Goal: Task Accomplishment & Management: Complete application form

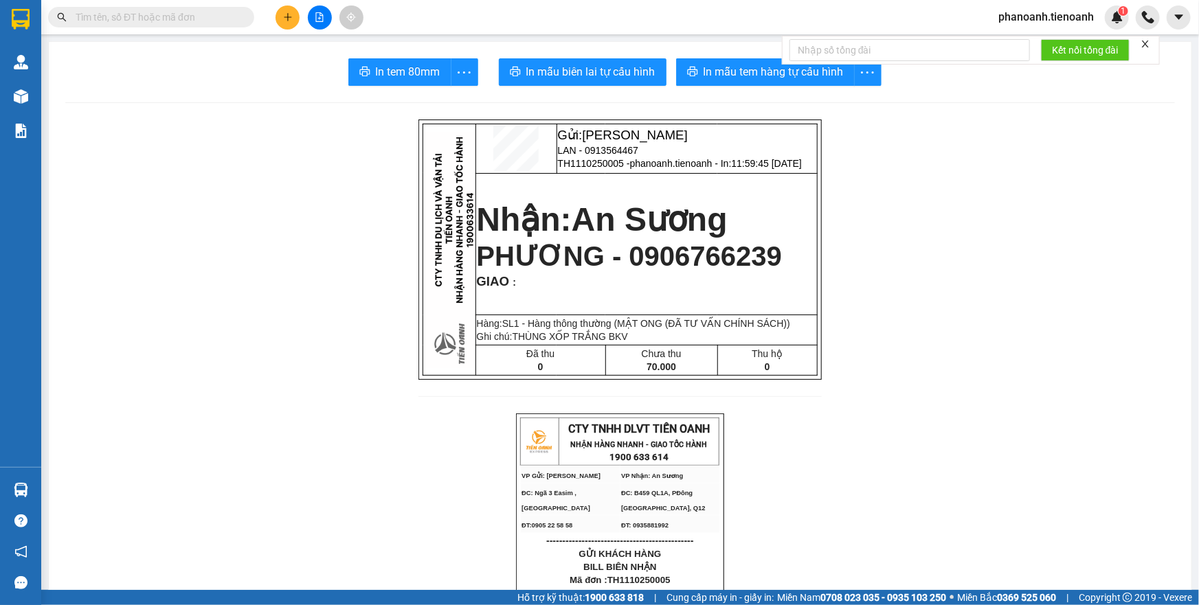
click at [1038, 18] on span "phanoanh.tienoanh" at bounding box center [1047, 16] width 118 height 17
click at [1040, 49] on span "Đăng xuất" at bounding box center [1052, 42] width 89 height 15
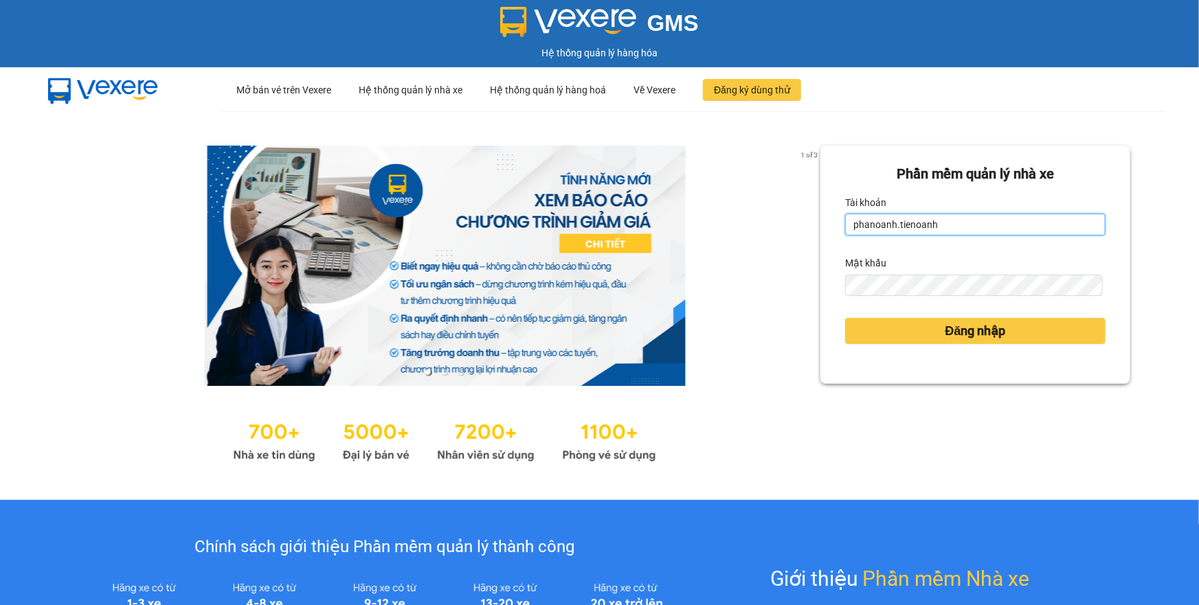
click at [941, 231] on input "phanoanh.tienoanh" at bounding box center [975, 225] width 260 height 22
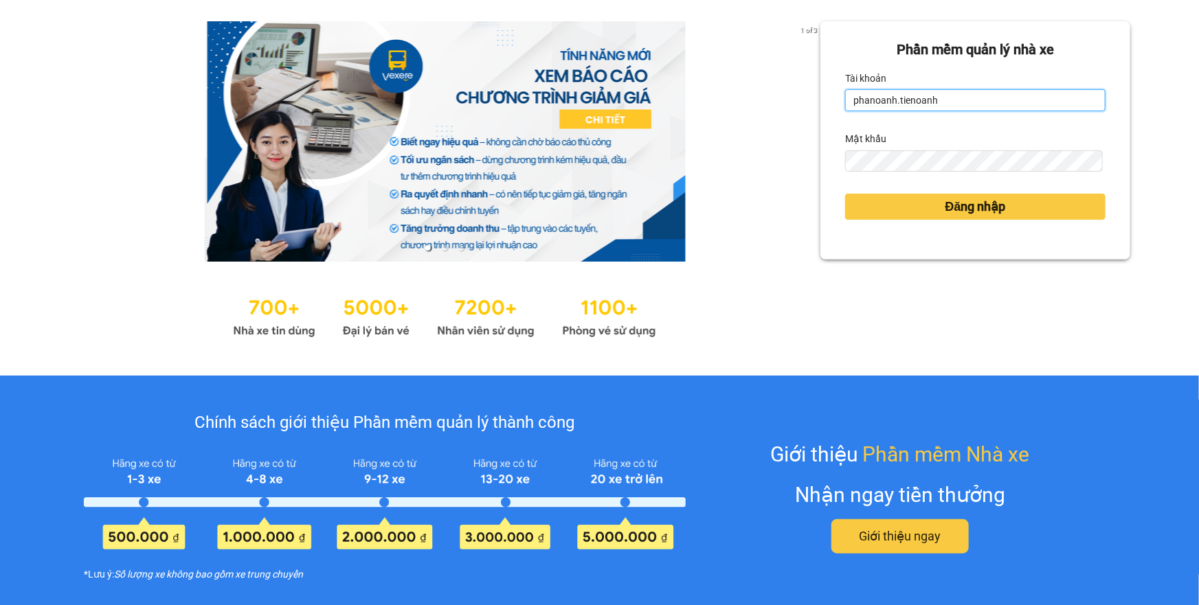
type input "thuyduyen.tienoanh"
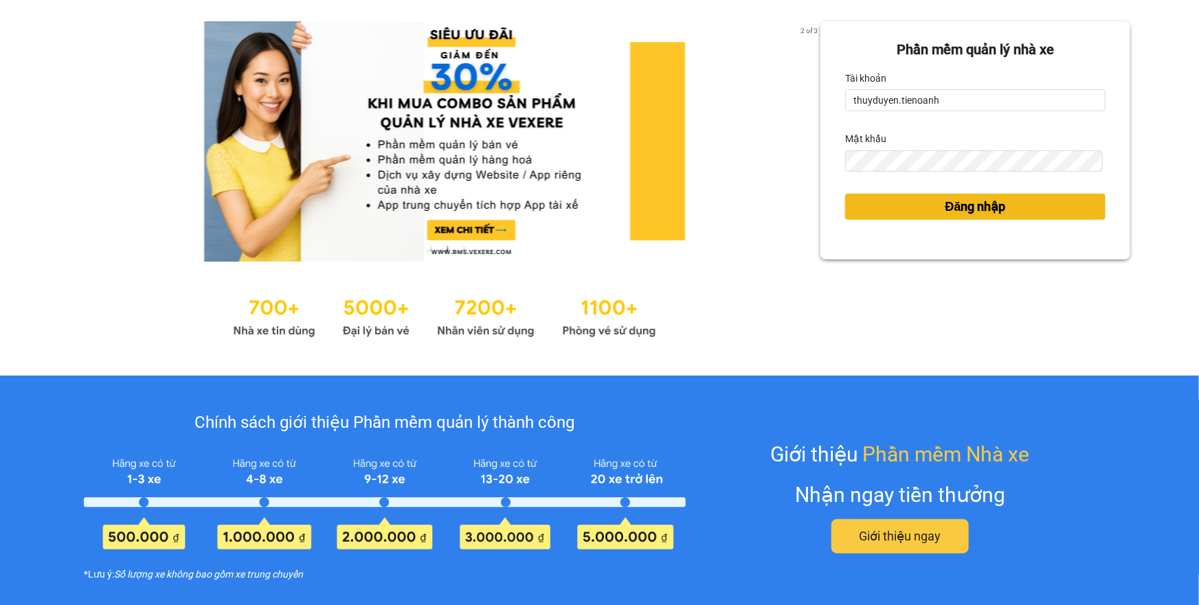
click at [948, 205] on span "Đăng nhập" at bounding box center [976, 206] width 60 height 19
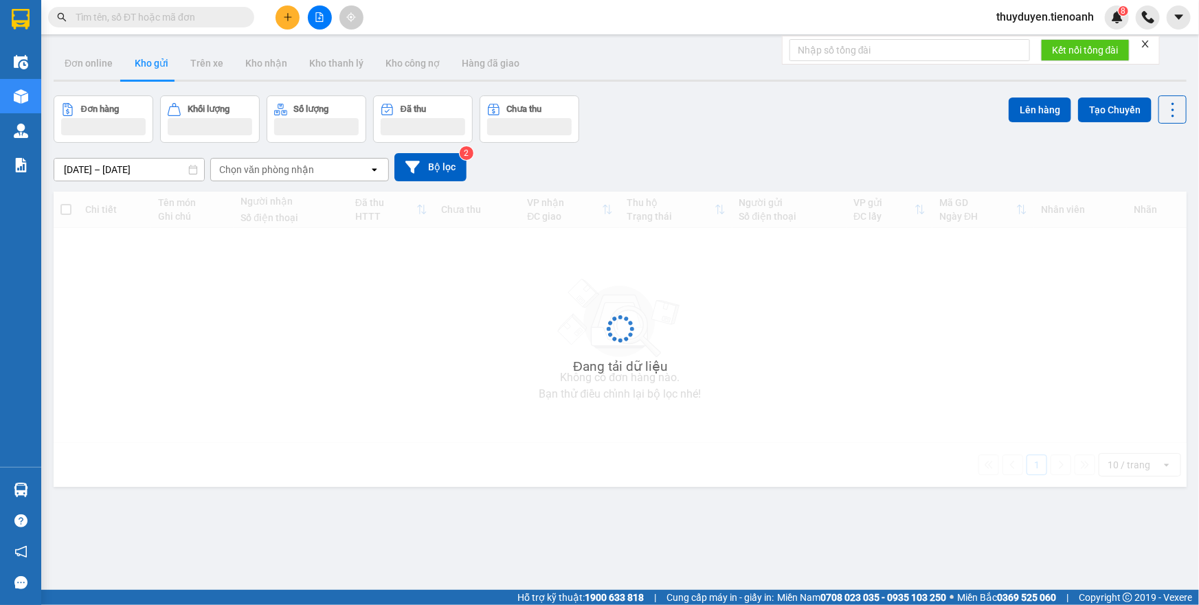
click at [280, 11] on button at bounding box center [288, 17] width 24 height 24
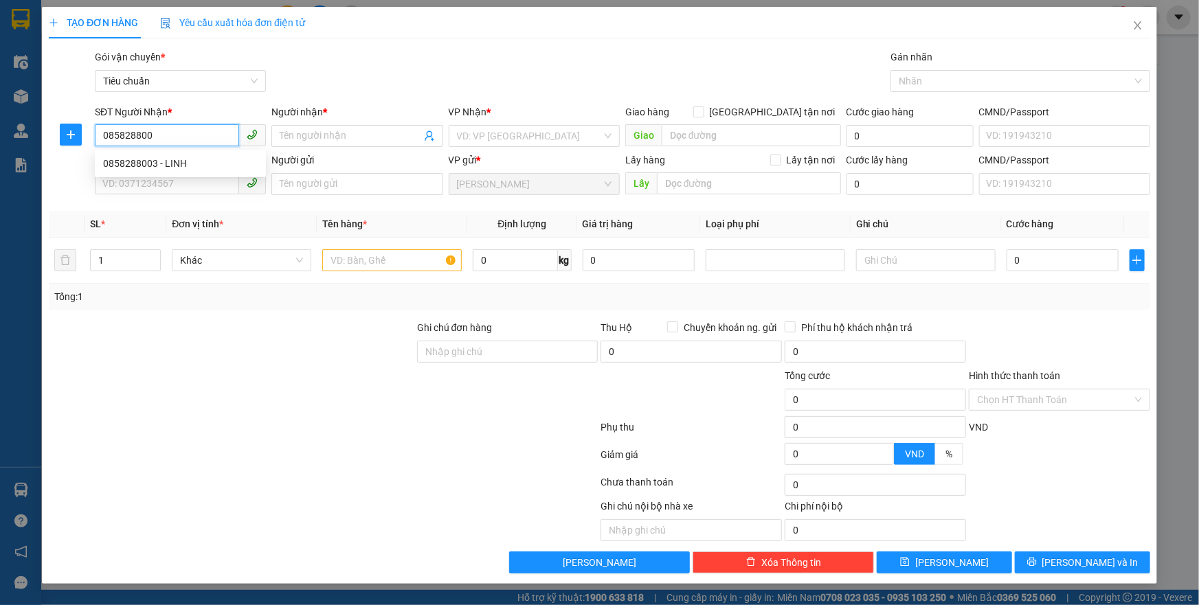
type input "0858288003"
click at [187, 164] on div "0858288003 - LINH" at bounding box center [180, 163] width 155 height 15
type input "LINH"
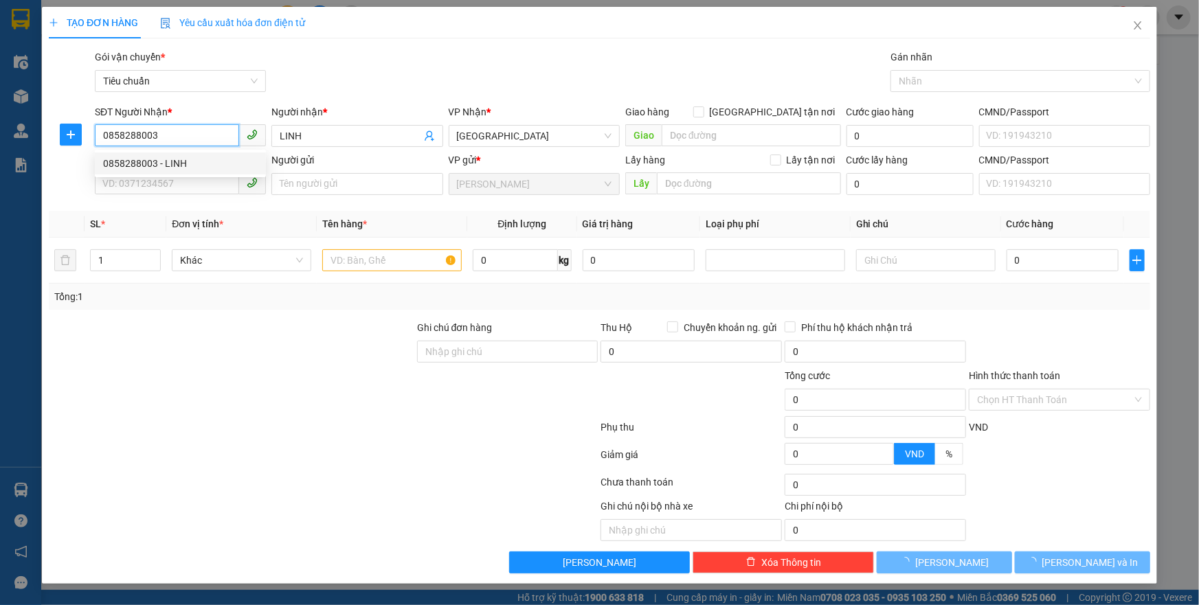
type input "60.000"
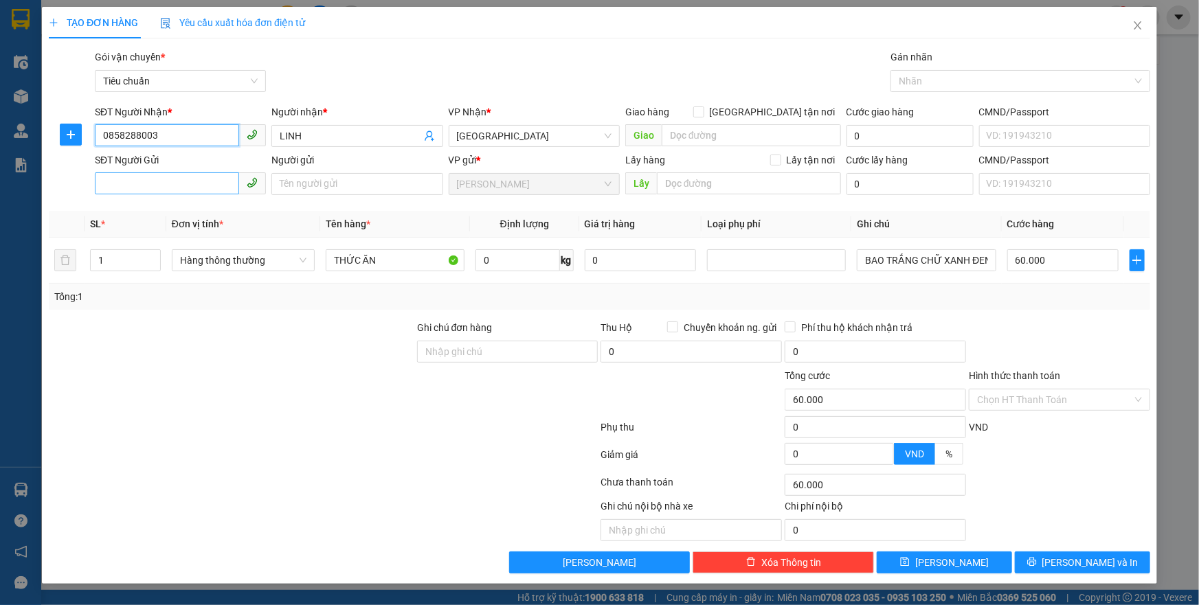
type input "0858288003"
click at [178, 177] on input "SĐT Người Gửi" at bounding box center [167, 183] width 144 height 22
click at [190, 183] on input "SĐT Người Gửi" at bounding box center [167, 183] width 144 height 22
click at [185, 182] on input "SĐT Người Gửi" at bounding box center [167, 183] width 144 height 22
type input "0848804834"
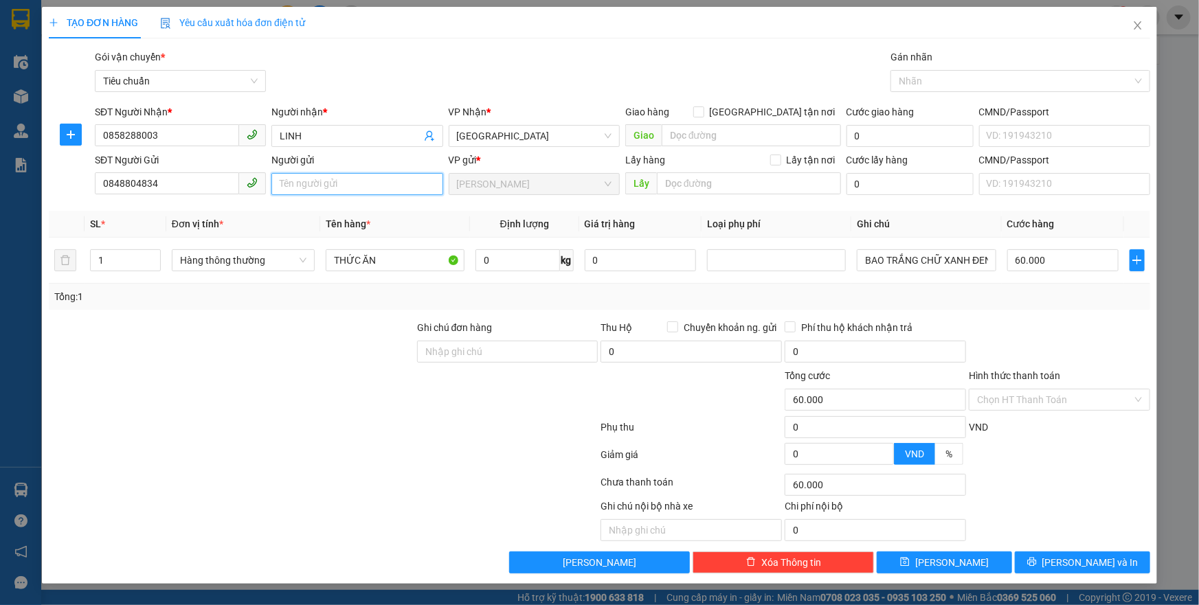
click at [304, 183] on input "Người gửi" at bounding box center [356, 184] width 171 height 22
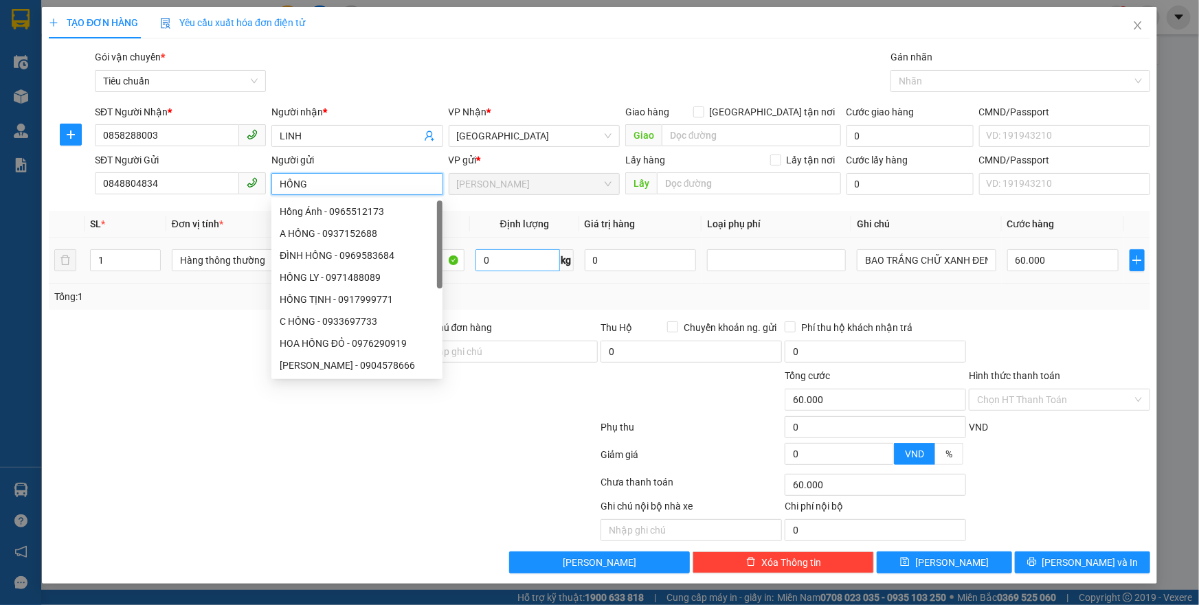
type input "HỒNG"
click at [487, 260] on input "0" at bounding box center [518, 260] width 85 height 22
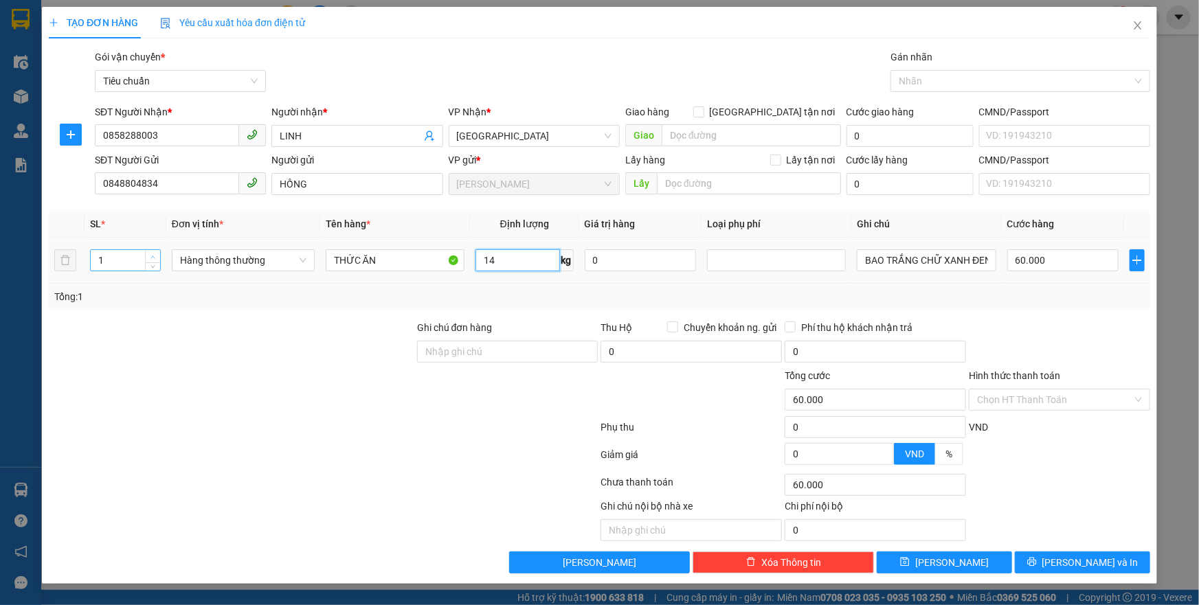
type input "14"
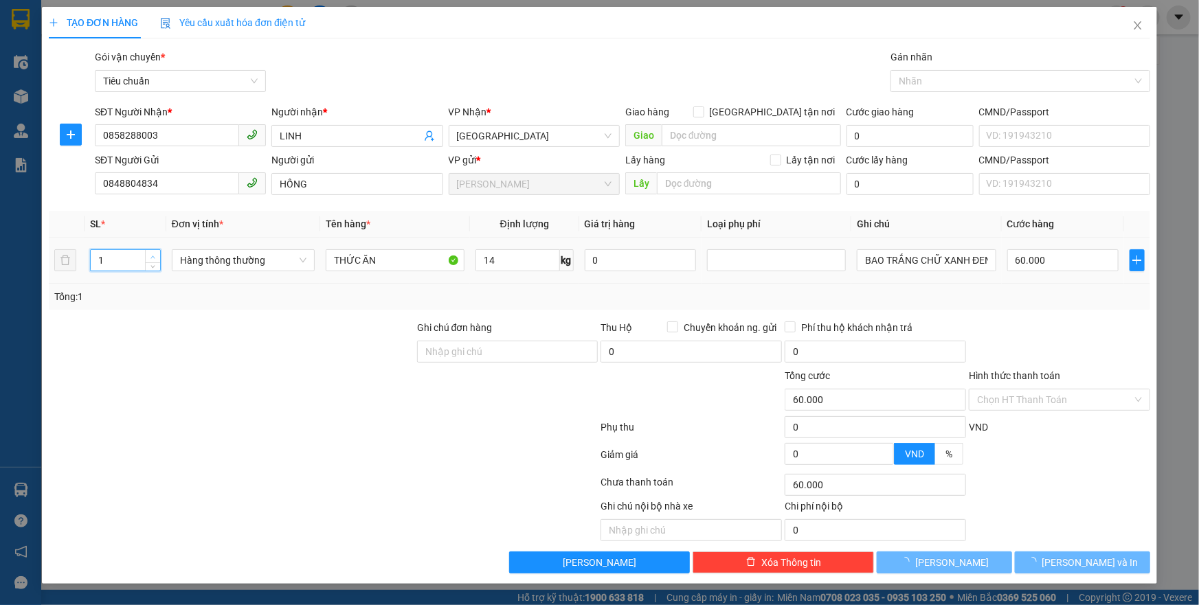
click at [153, 256] on icon "up" at bounding box center [153, 257] width 5 height 5
type input "50.000"
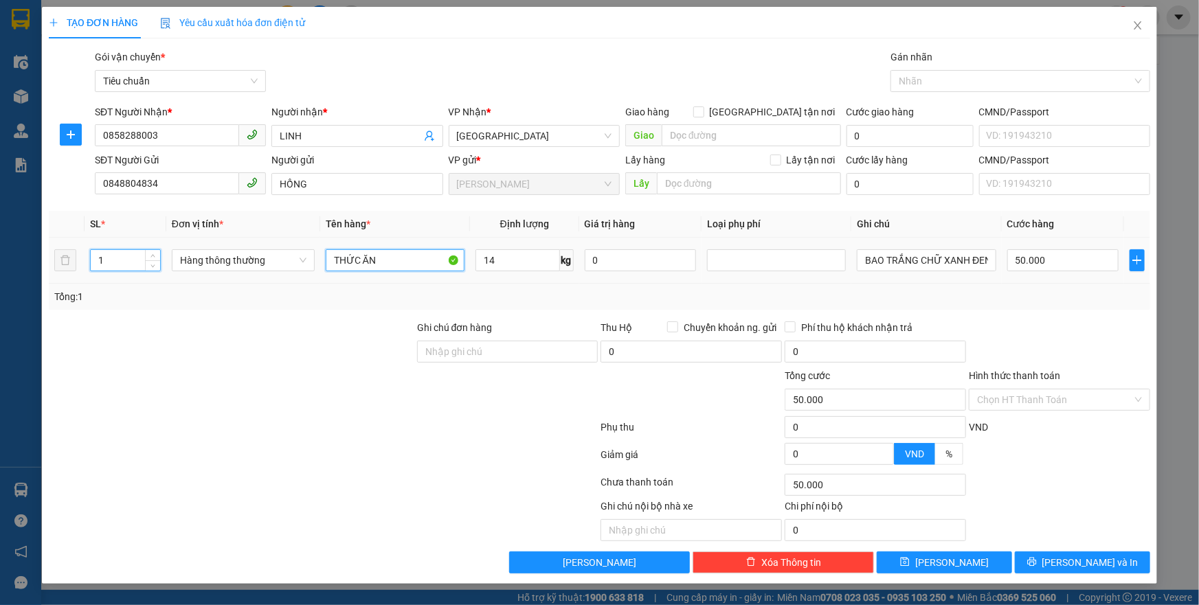
click at [387, 251] on input "THỨC ĂN" at bounding box center [395, 260] width 139 height 22
type input "THỨC ĂN + GẠO"
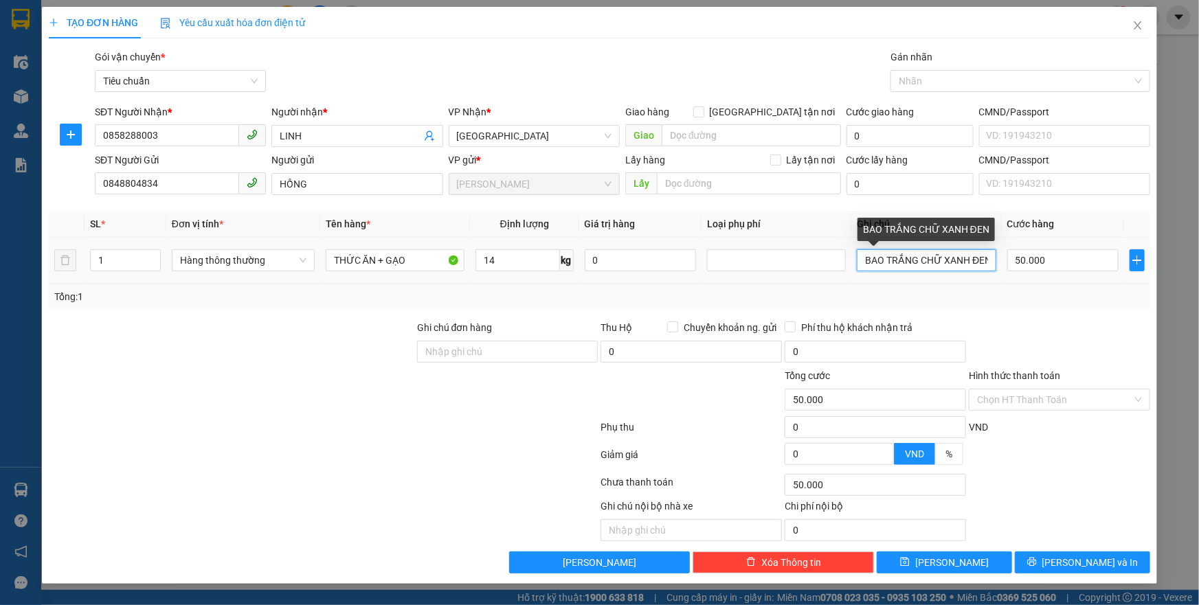
scroll to position [0, 1]
drag, startPoint x: 859, startPoint y: 261, endPoint x: 1199, endPoint y: 259, distance: 339.5
click at [1199, 259] on div "TẠO ĐƠN HÀNG Yêu cầu xuất hóa đơn điện tử Transit Pickup Surcharge Ids Transit …" at bounding box center [599, 302] width 1199 height 605
type input "TH CHỮ XANH D BỌC NILONG XANH + TÚM XANH D"
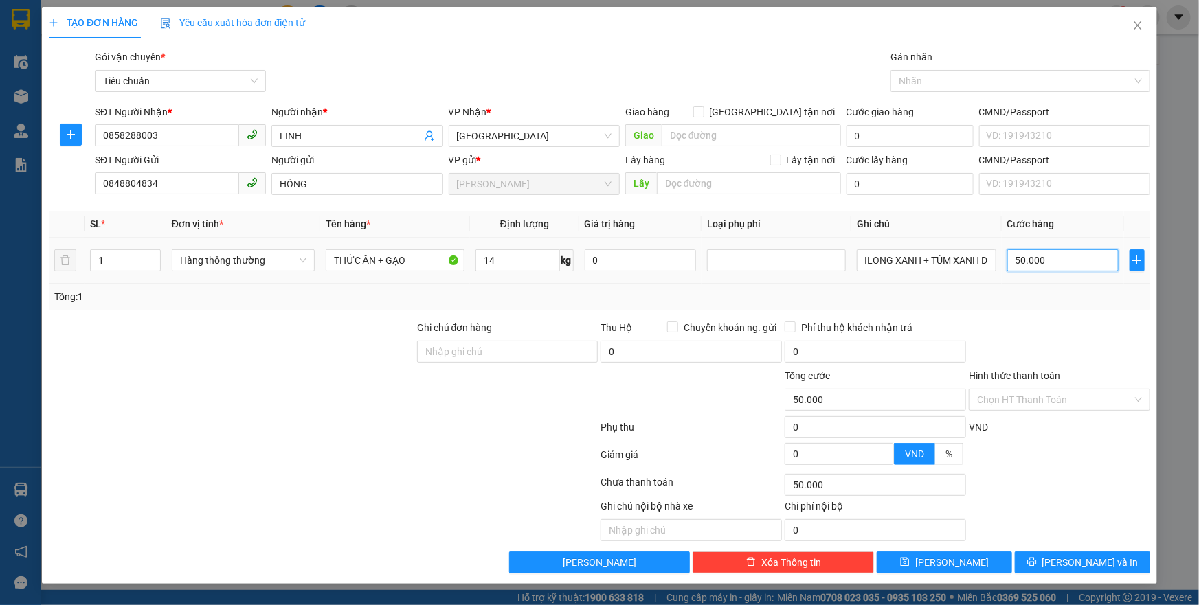
scroll to position [0, 0]
click at [1053, 267] on input "50.000" at bounding box center [1063, 260] width 112 height 22
type input "1"
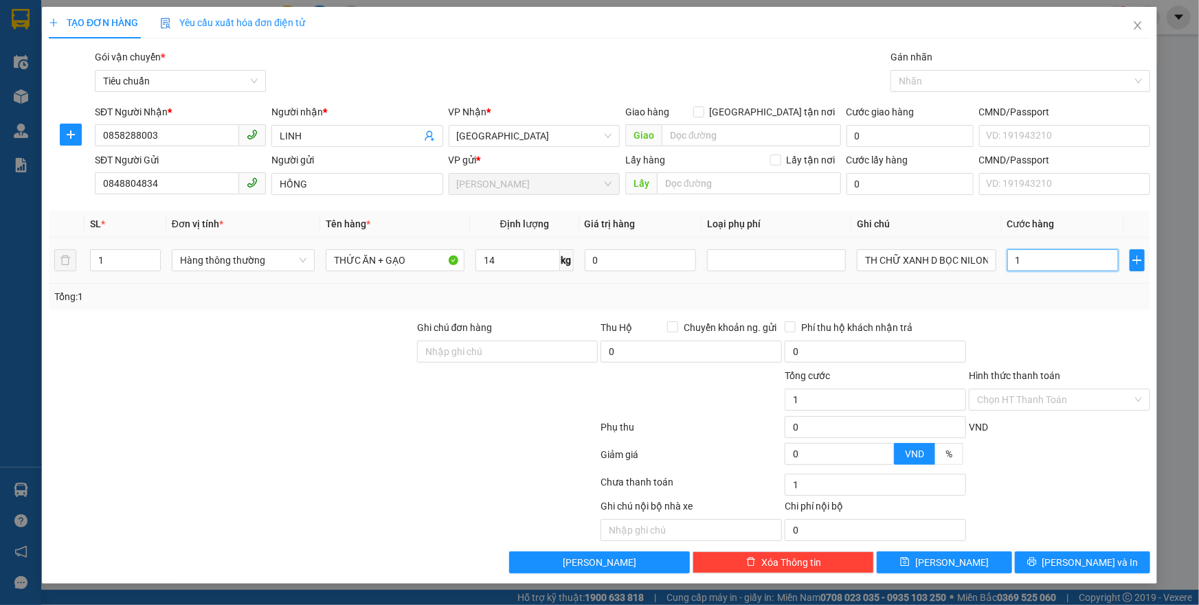
type input "10"
type input "100"
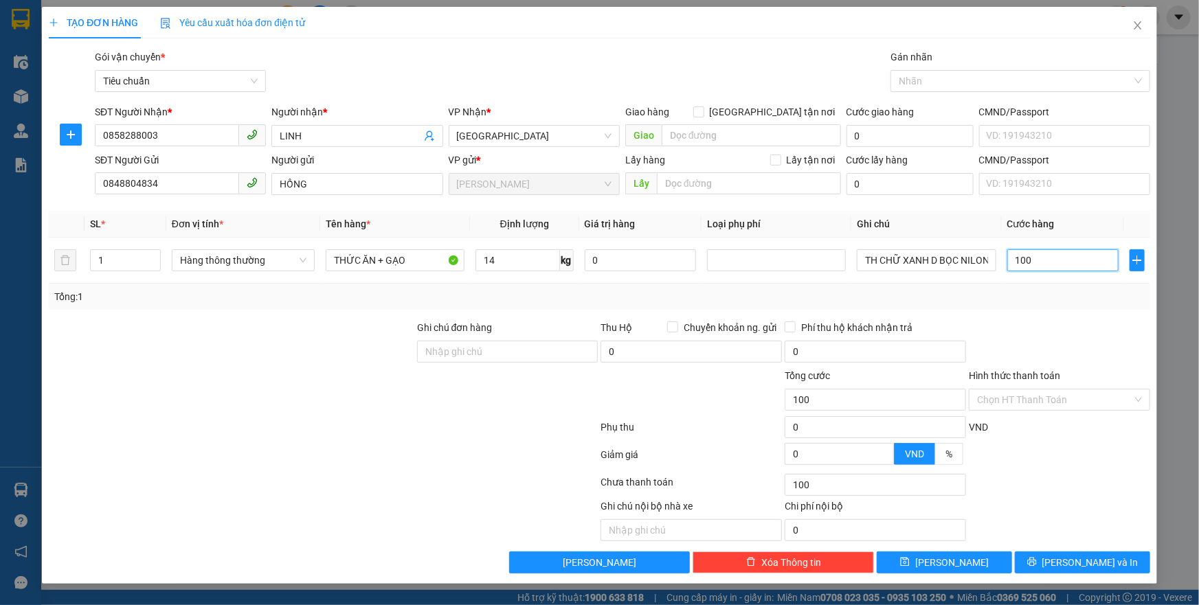
type input "100"
type input "100.000"
click at [1077, 309] on div "Tổng: 1" at bounding box center [600, 297] width 1102 height 26
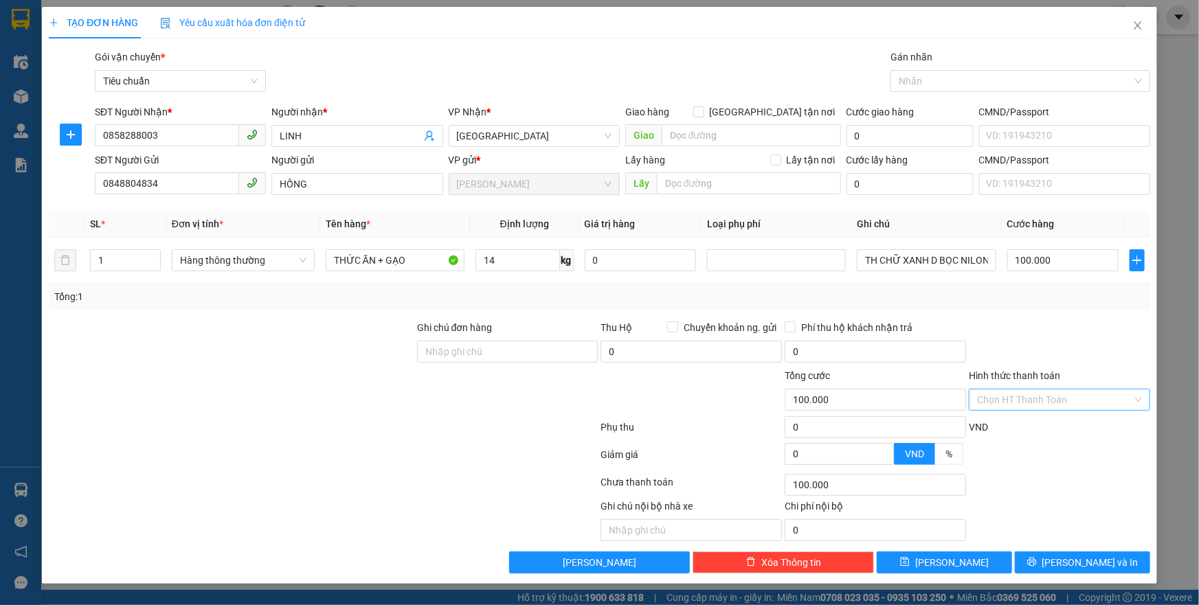
click at [1047, 405] on input "Hình thức thanh toán" at bounding box center [1054, 400] width 155 height 21
click at [1031, 421] on div "Tại văn phòng" at bounding box center [1059, 426] width 165 height 15
type input "0"
click at [1049, 564] on button "Lưu và In" at bounding box center [1082, 563] width 135 height 22
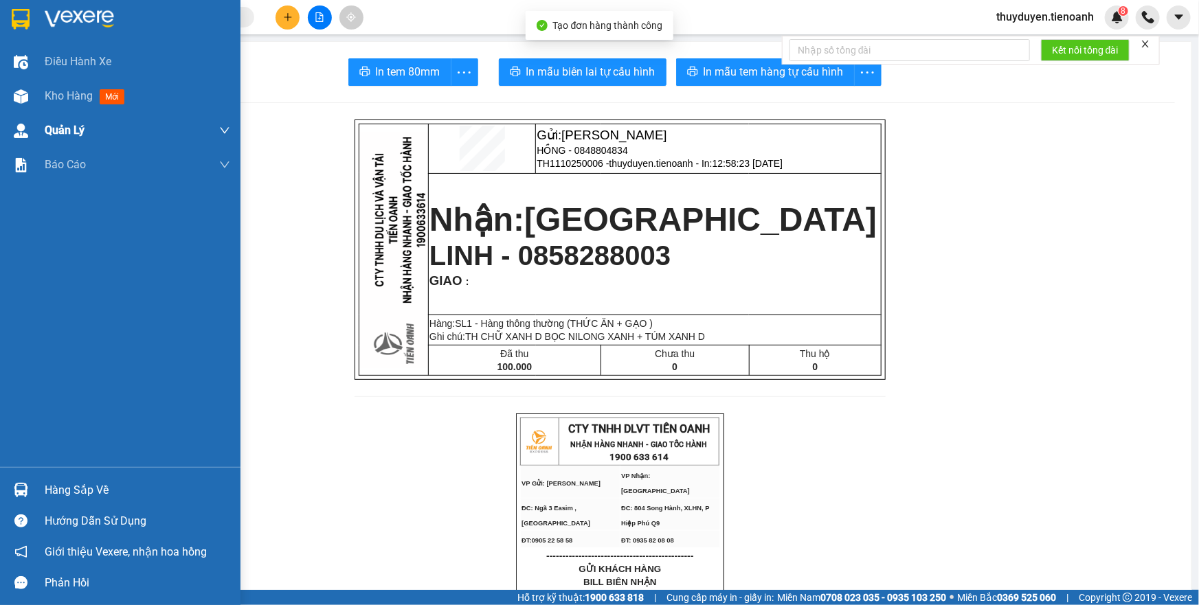
drag, startPoint x: 67, startPoint y: 100, endPoint x: 103, endPoint y: 134, distance: 49.6
click at [66, 102] on span "Kho hàng" at bounding box center [69, 95] width 48 height 13
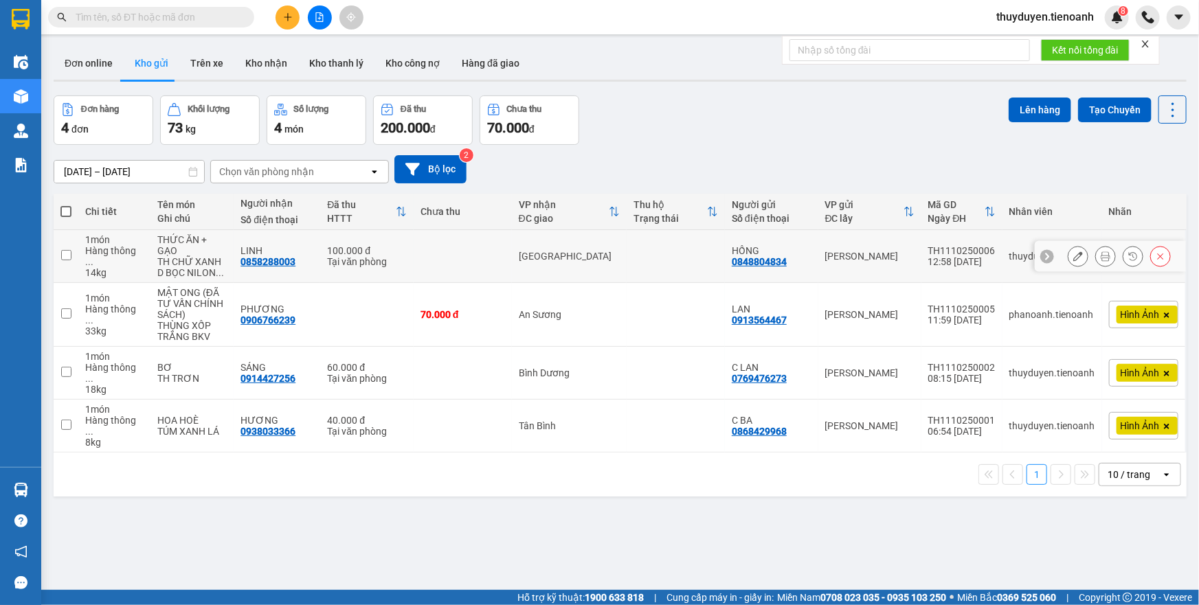
click at [1073, 255] on icon at bounding box center [1078, 257] width 10 height 10
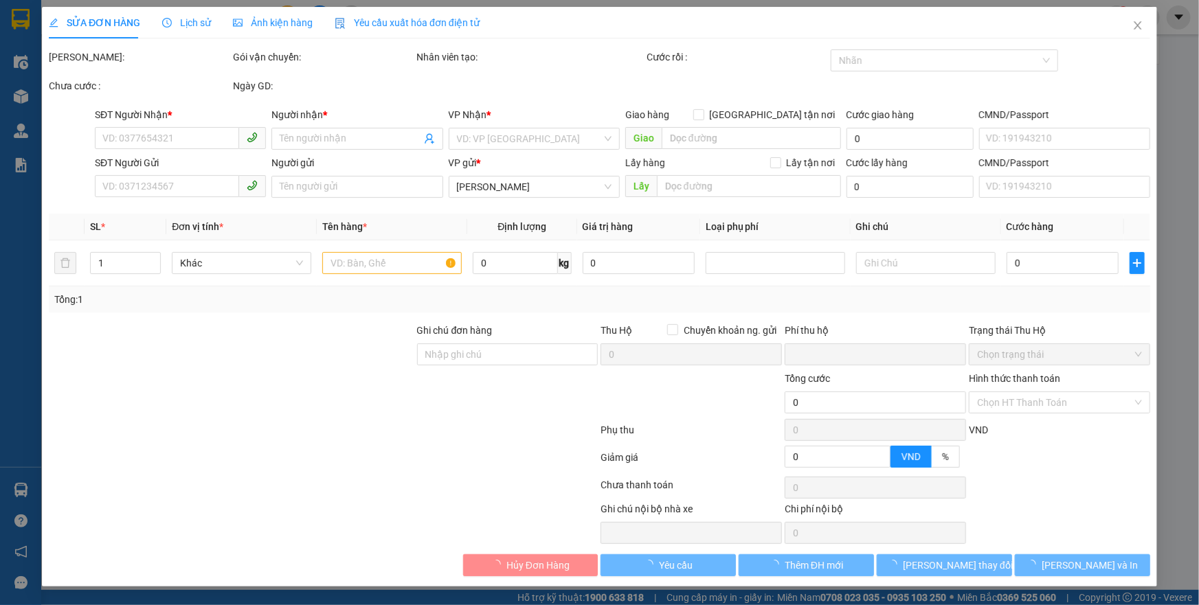
type input "0858288003"
type input "LINH"
type input "0848804834"
type input "HỒNG"
type input "0"
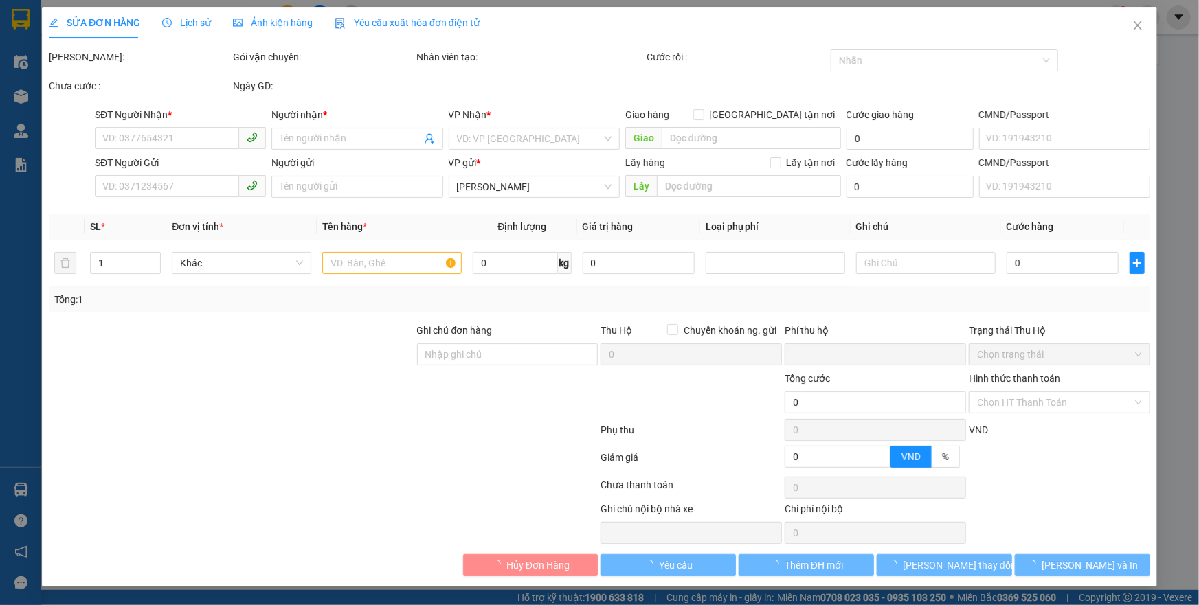
type input "100.000"
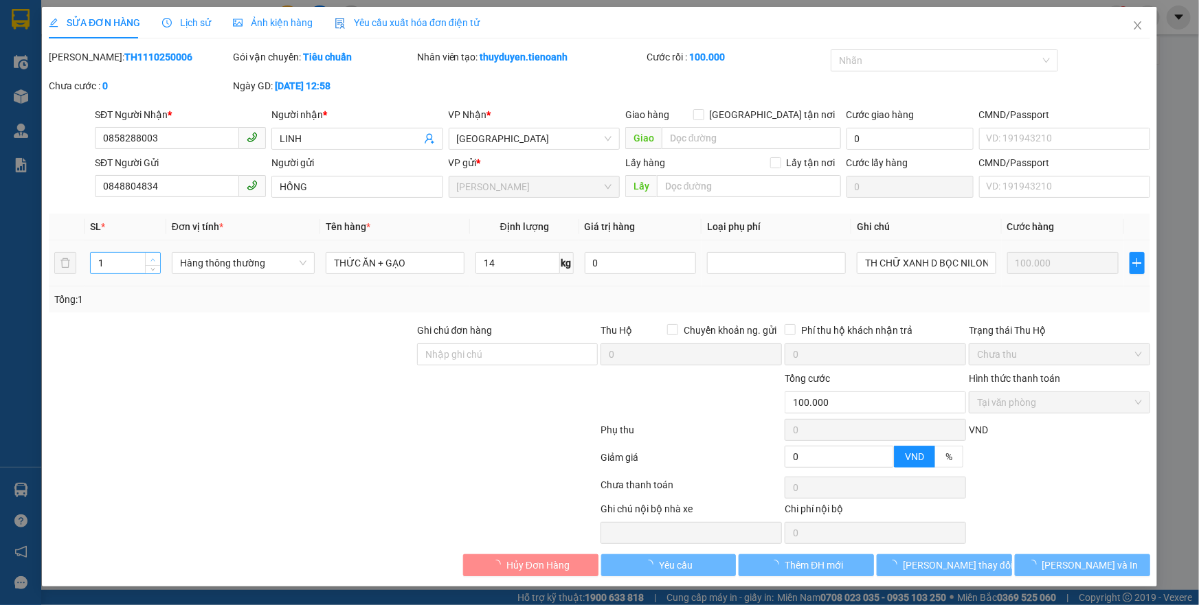
type input "2"
click at [152, 254] on span "Increase Value" at bounding box center [152, 259] width 15 height 12
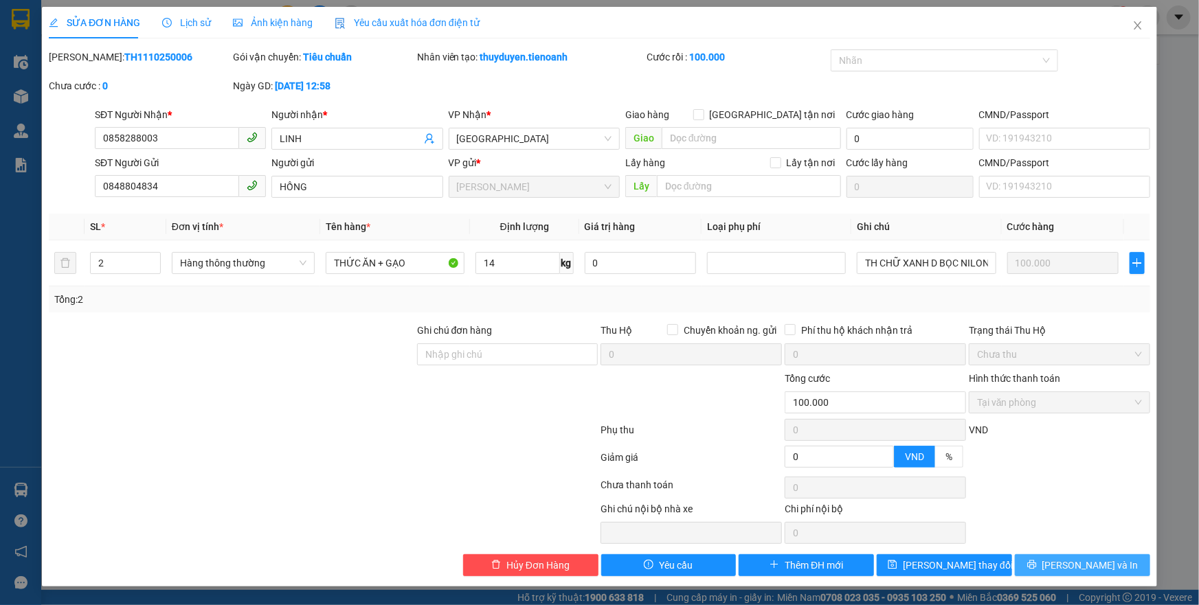
click at [1049, 558] on button "Lưu và In" at bounding box center [1082, 566] width 135 height 22
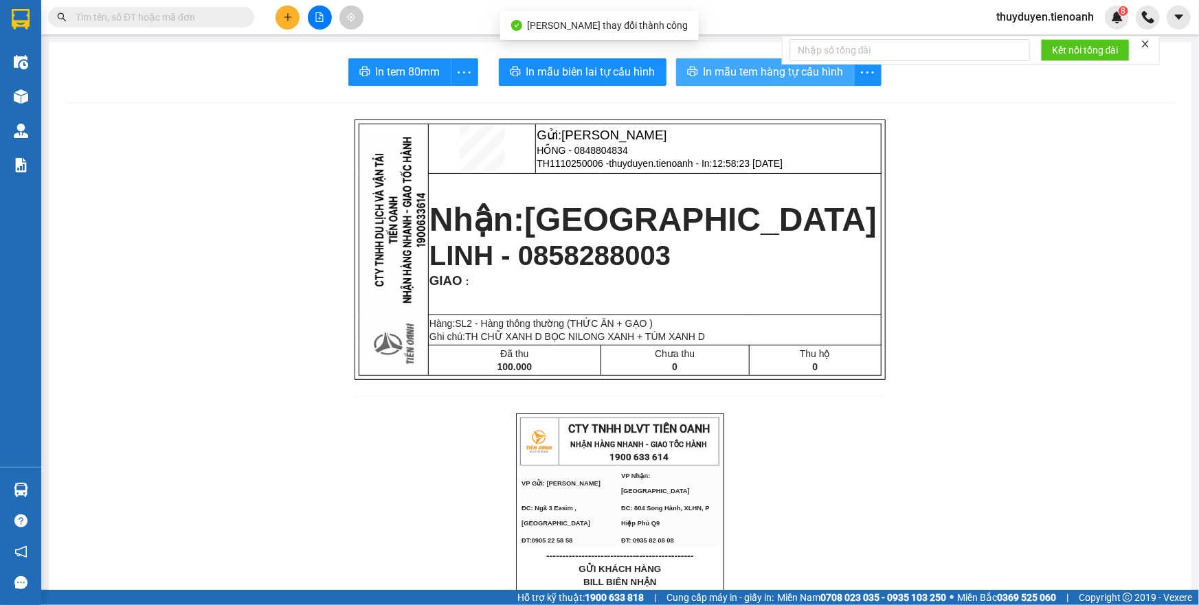
click at [714, 82] on button "In mẫu tem hàng tự cấu hình" at bounding box center [765, 71] width 179 height 27
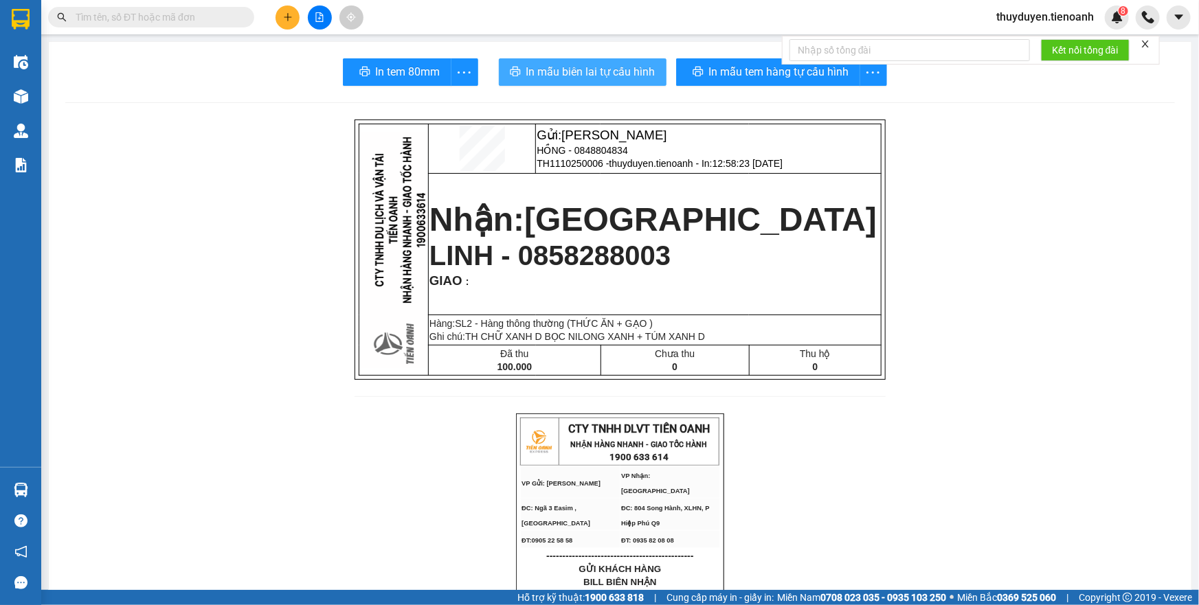
click at [545, 65] on span "In mẫu biên lai tự cấu hình" at bounding box center [590, 71] width 129 height 17
